Goal: Task Accomplishment & Management: Manage account settings

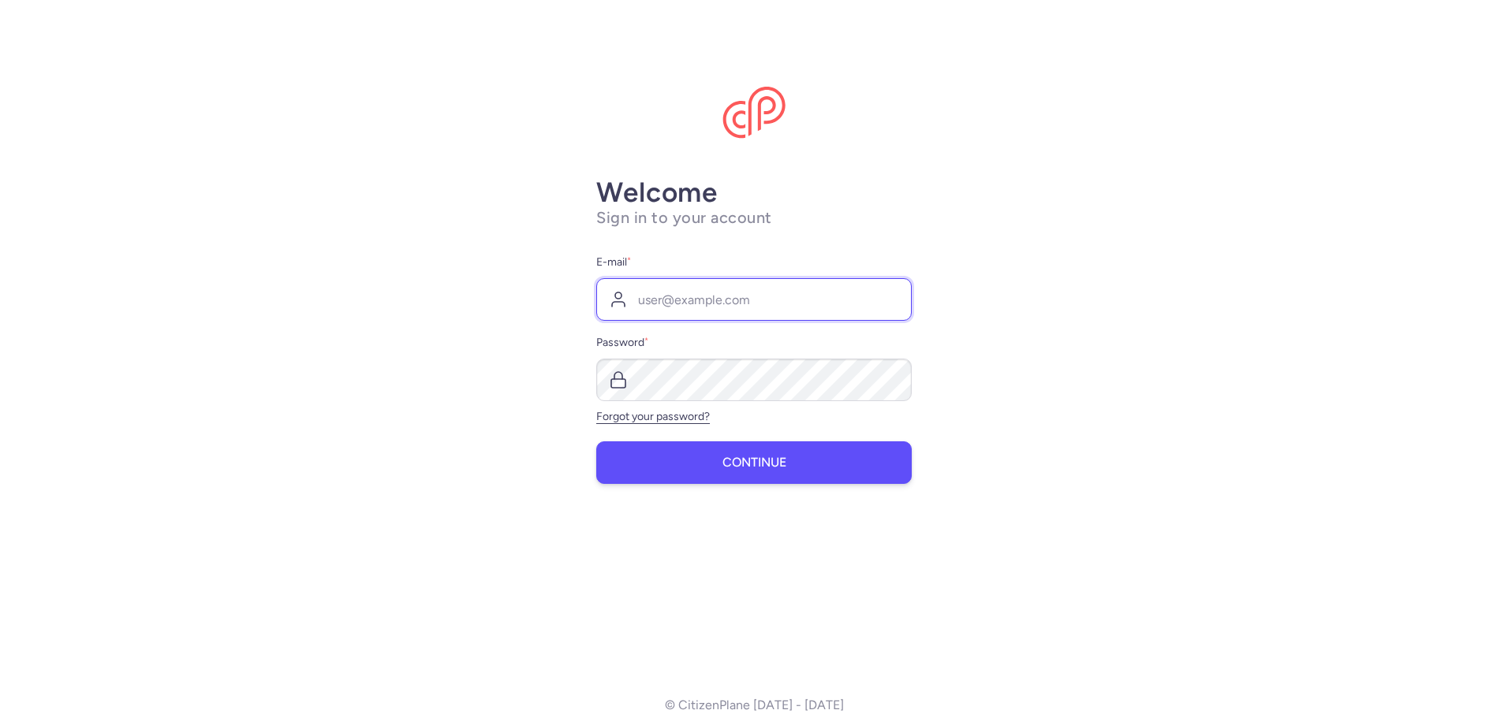
type input "[EMAIL_ADDRESS][DOMAIN_NAME]"
click at [792, 483] on button "Continue" at bounding box center [753, 463] width 315 height 43
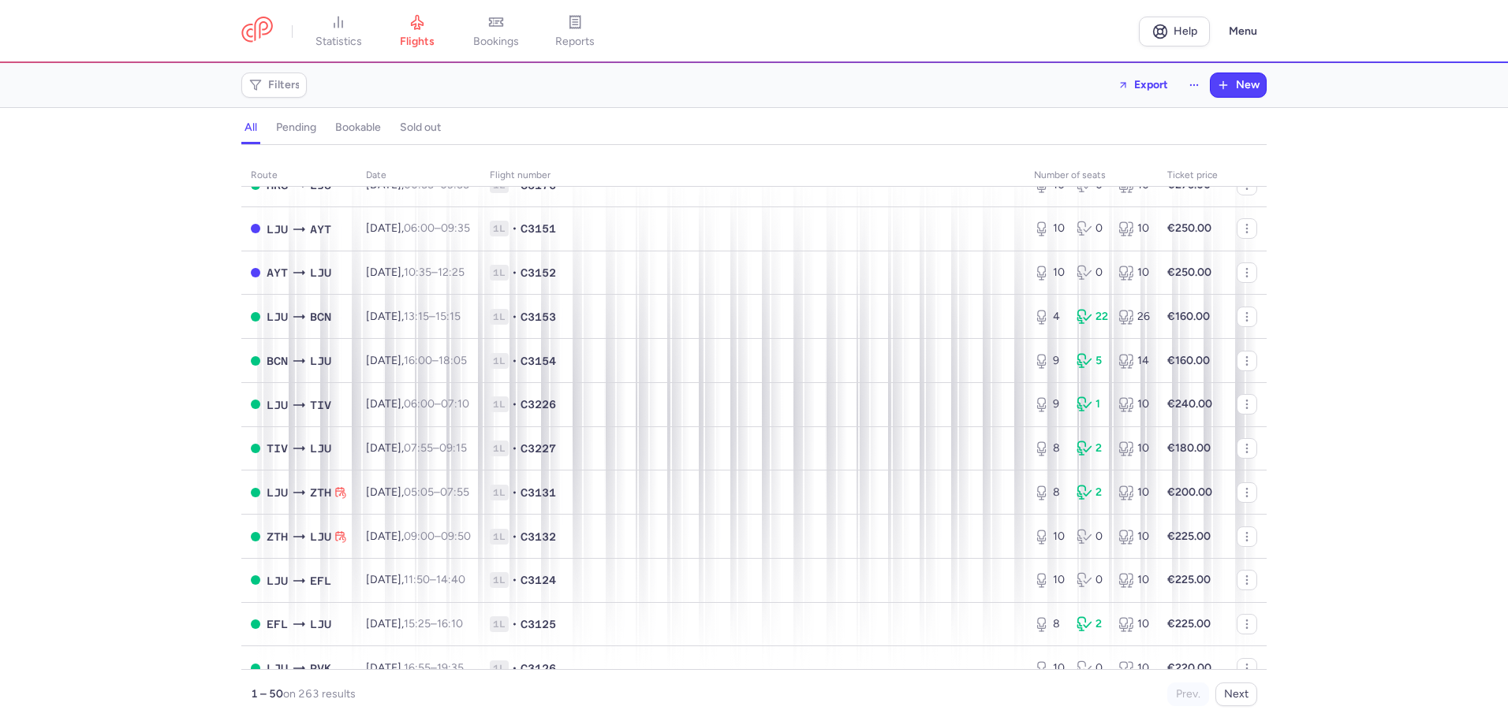
scroll to position [1741, 0]
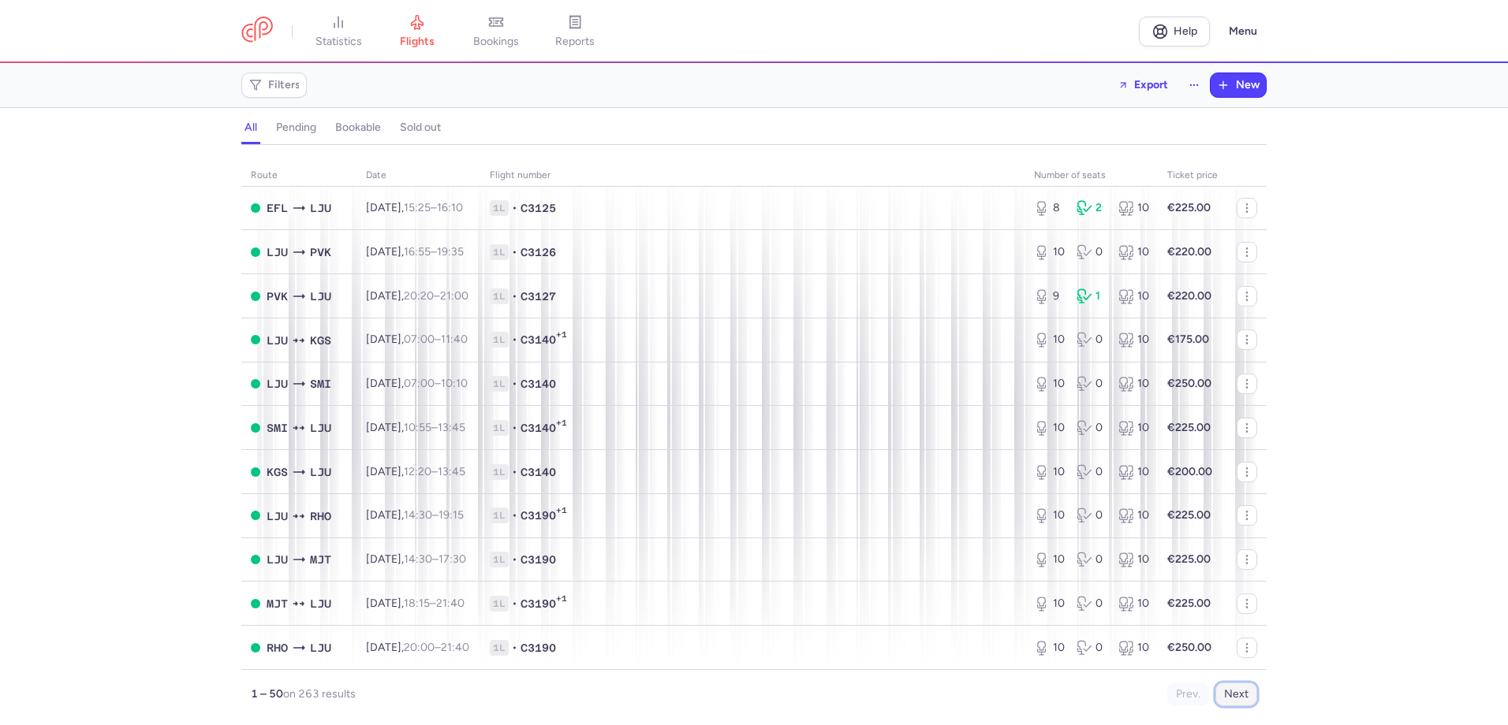
click at [1234, 693] on button "Next" at bounding box center [1236, 695] width 42 height 24
click at [1240, 696] on button "Next" at bounding box center [1236, 695] width 42 height 24
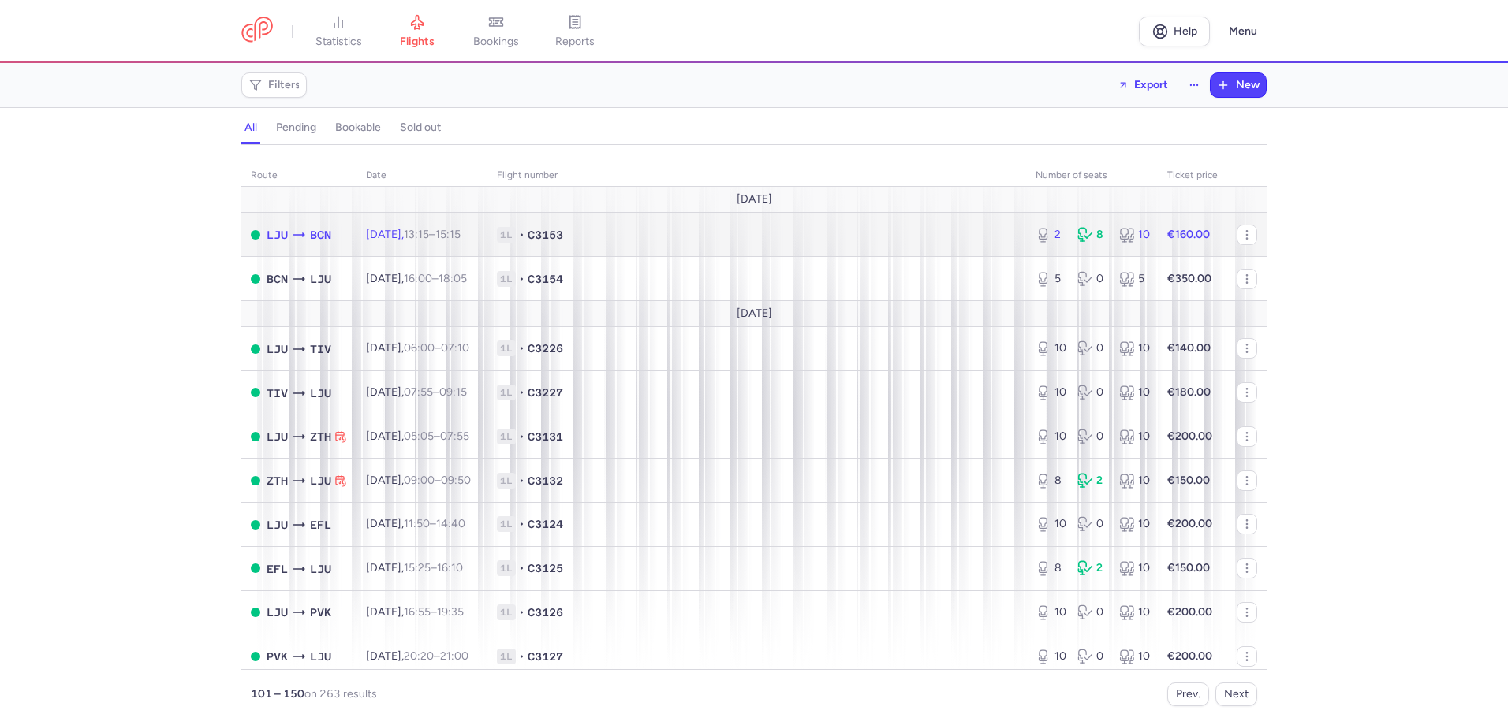
click at [418, 240] on span "[DATE] 13:15 – 15:15 +0" at bounding box center [413, 234] width 95 height 13
select select "days"
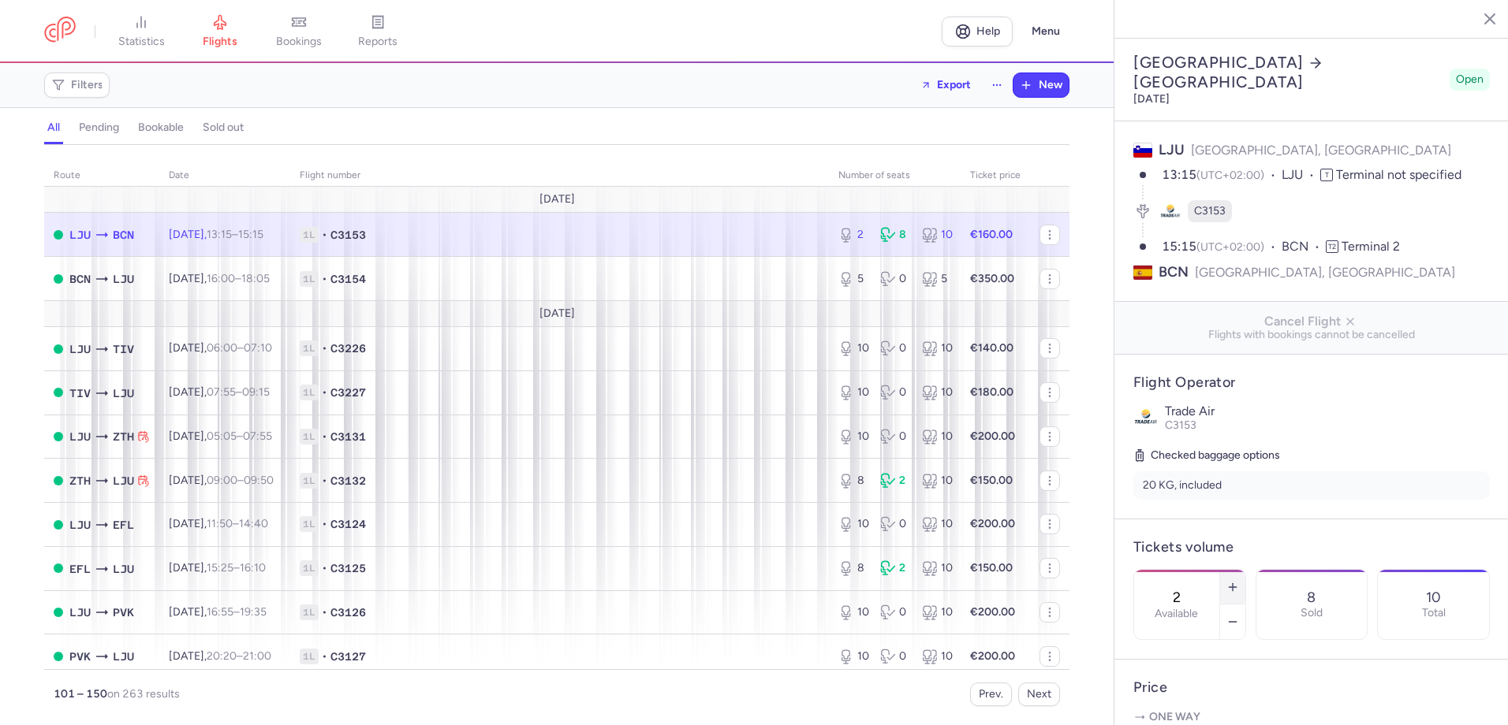
click at [1239, 581] on icon "button" at bounding box center [1232, 587] width 13 height 13
click at [1239, 616] on icon "button" at bounding box center [1232, 622] width 13 height 13
click at [1239, 581] on icon "button" at bounding box center [1232, 587] width 13 height 13
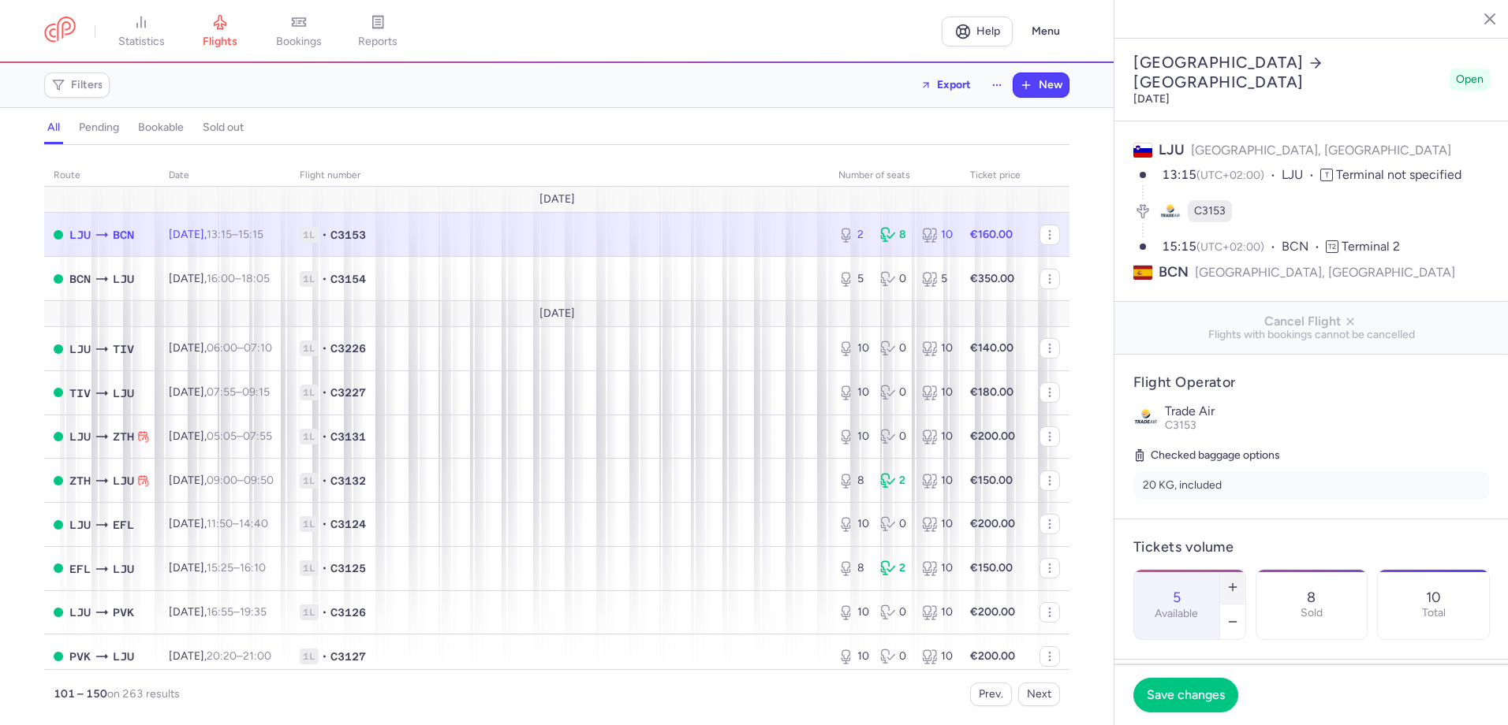
click at [1239, 581] on icon "button" at bounding box center [1232, 587] width 13 height 13
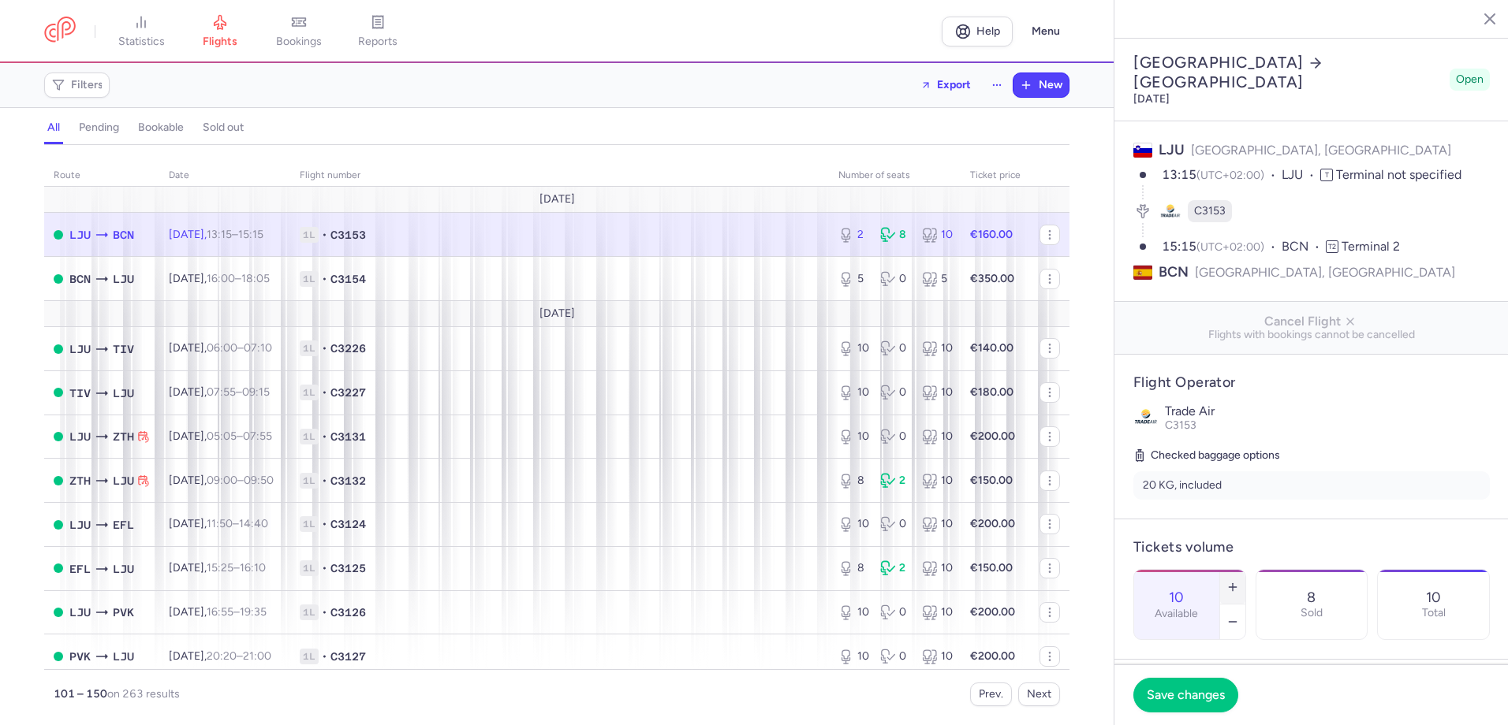
click at [1239, 581] on icon "button" at bounding box center [1232, 587] width 13 height 13
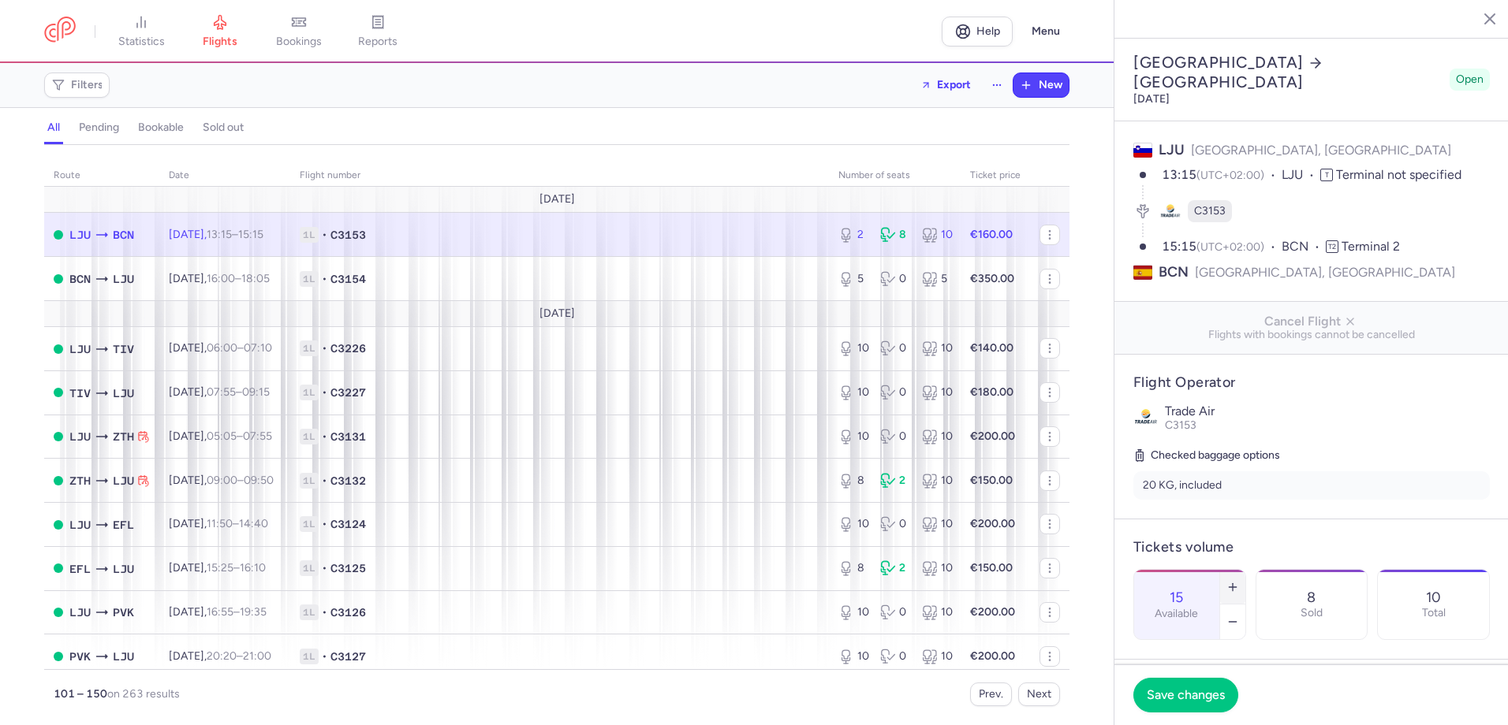
click at [1239, 581] on icon "button" at bounding box center [1232, 587] width 13 height 13
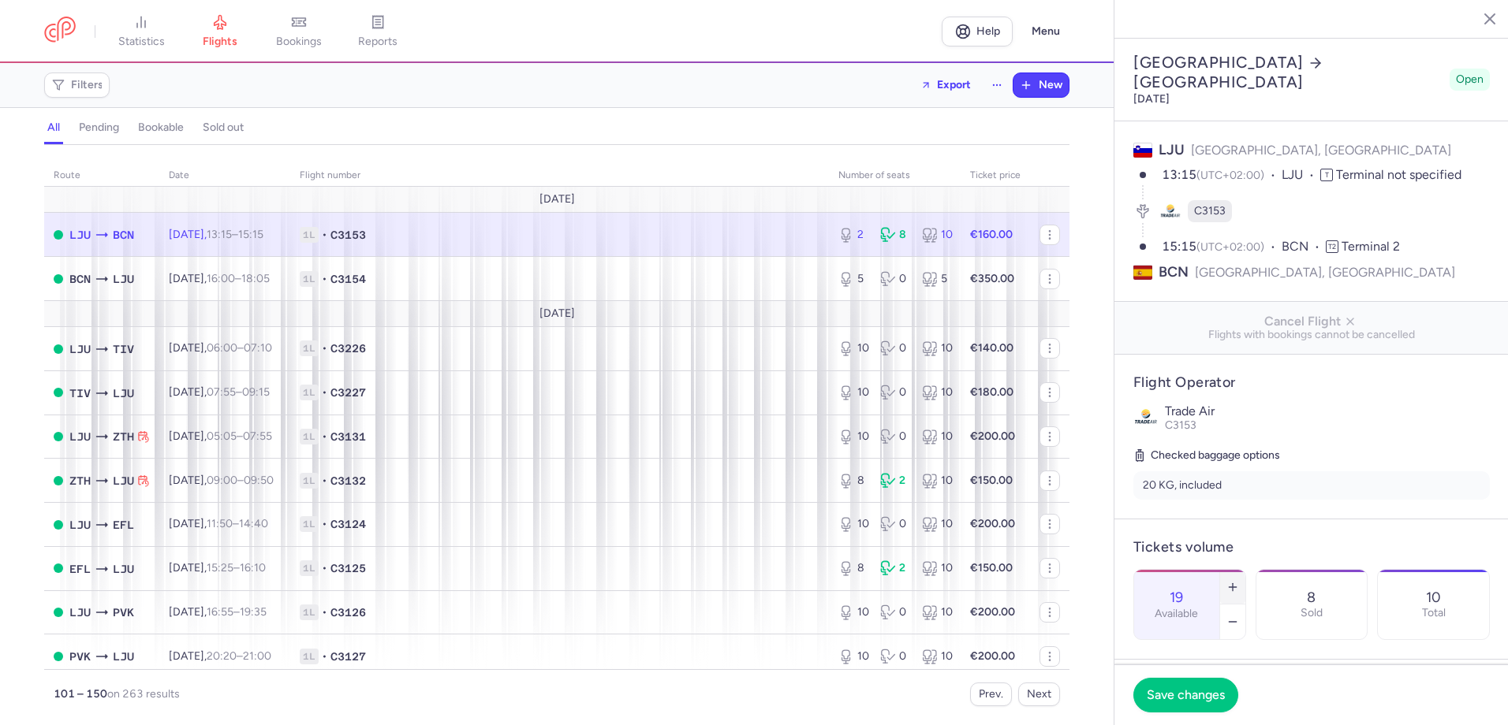
type input "20"
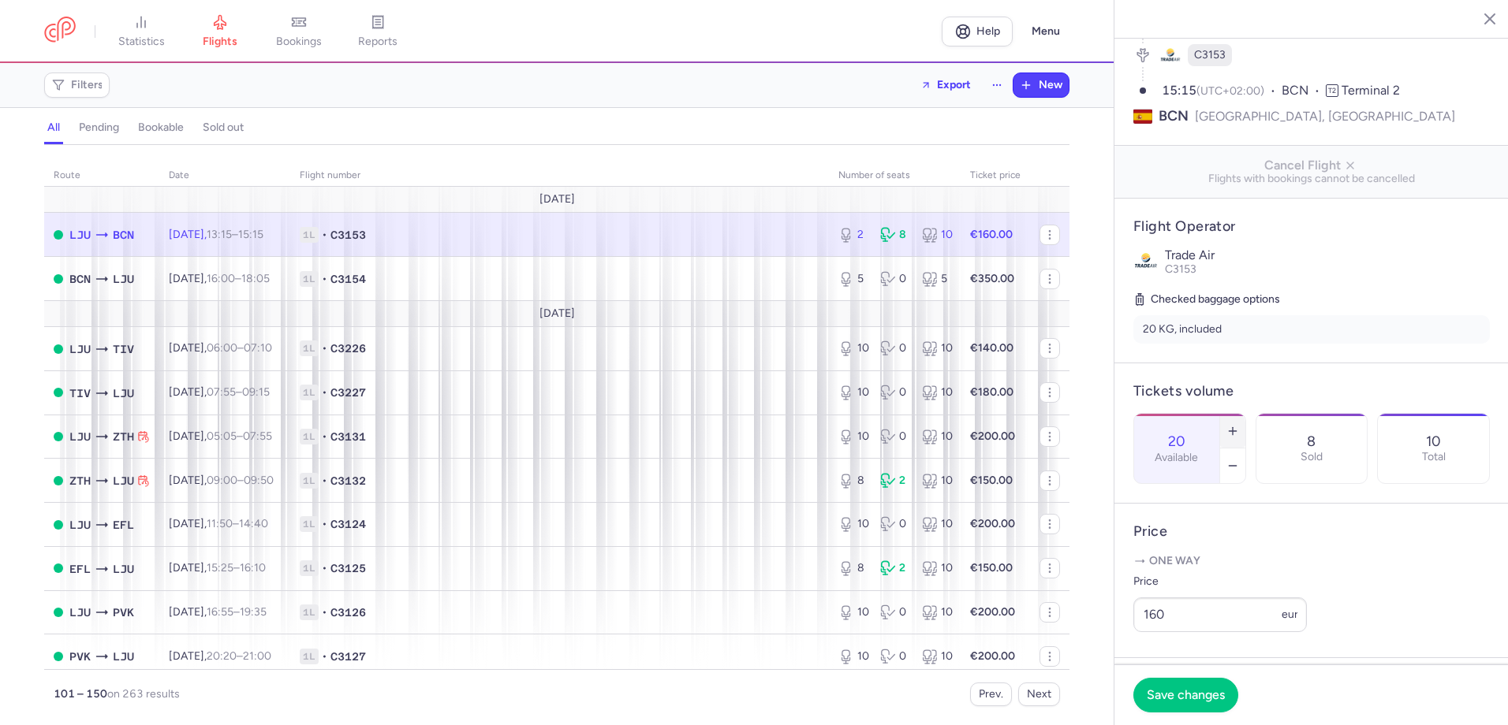
scroll to position [158, 0]
click at [1209, 705] on button "Save changes" at bounding box center [1185, 694] width 105 height 35
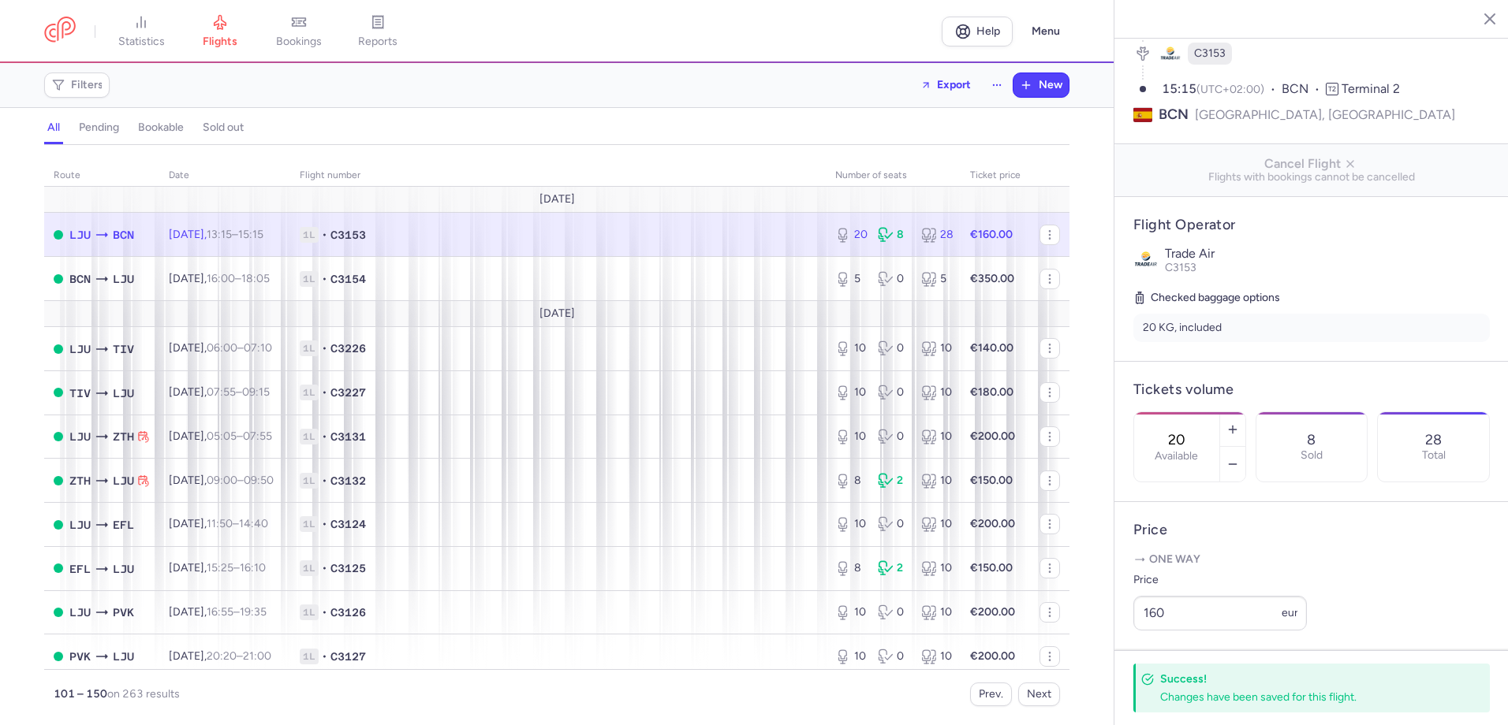
drag, startPoint x: 1484, startPoint y: 15, endPoint x: 1376, endPoint y: 19, distance: 108.1
click at [1484, 15] on icon "button" at bounding box center [1478, 18] width 16 height 16
